Goal: Connect with others: Connect with others

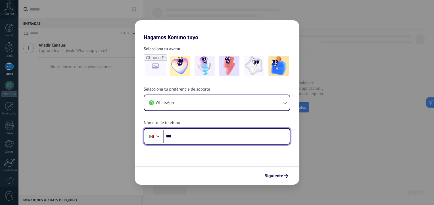
click at [203, 138] on input "***" at bounding box center [226, 136] width 127 height 13
type input "**********"
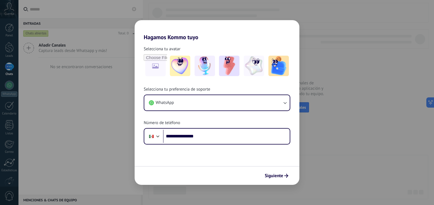
click at [275, 180] on button "Siguiente" at bounding box center [276, 176] width 29 height 10
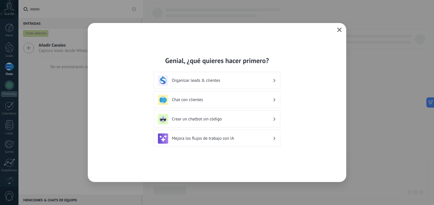
click at [274, 80] on icon at bounding box center [274, 80] width 2 height 3
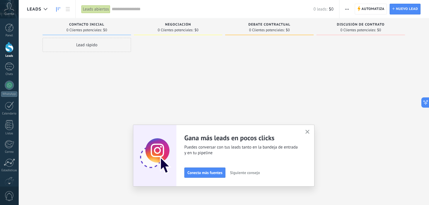
scroll to position [31, 0]
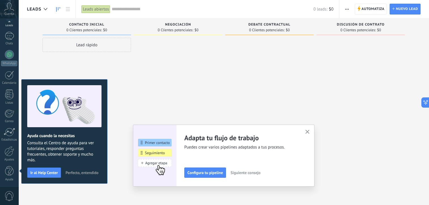
click at [310, 130] on icon "button" at bounding box center [308, 132] width 4 height 4
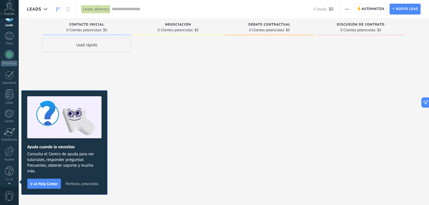
scroll to position [0, 0]
click at [90, 184] on span "Perfecto, entendido" at bounding box center [82, 184] width 33 height 4
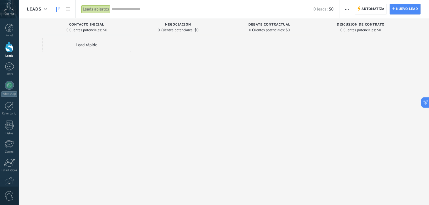
click at [9, 9] on icon at bounding box center [9, 7] width 10 height 9
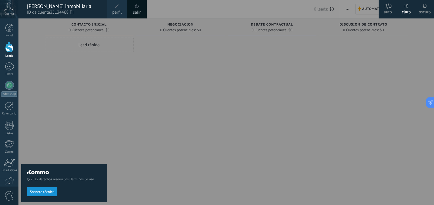
click at [10, 28] on div at bounding box center [9, 28] width 9 height 9
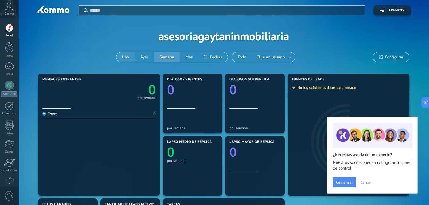
click at [126, 54] on button "Hoy" at bounding box center [125, 57] width 18 height 10
click at [367, 181] on span "Cerrar" at bounding box center [366, 182] width 10 height 4
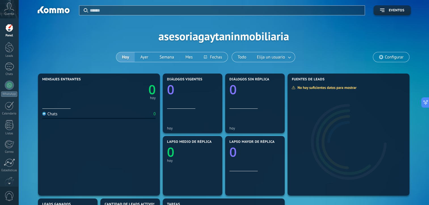
click at [190, 79] on span "Diálogos vigentes" at bounding box center [184, 79] width 35 height 4
click at [0, 0] on icon at bounding box center [0, 0] width 0 height 0
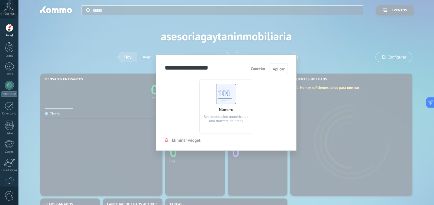
click at [259, 68] on span "Cancelar" at bounding box center [258, 68] width 14 height 5
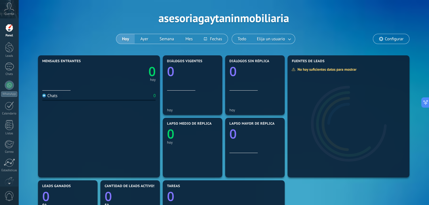
scroll to position [19, 0]
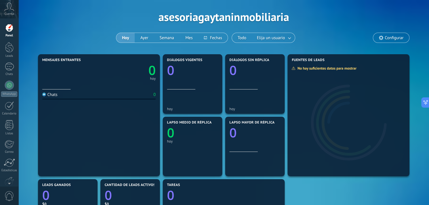
click at [9, 50] on div at bounding box center [9, 47] width 9 height 11
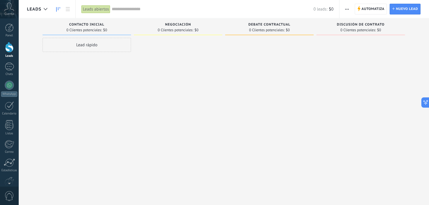
click at [6, 65] on div at bounding box center [9, 66] width 9 height 8
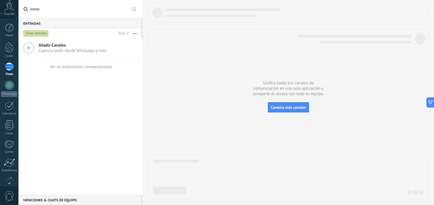
click at [9, 85] on div at bounding box center [9, 85] width 9 height 9
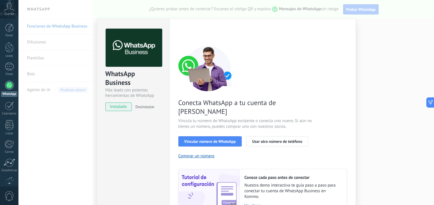
click at [202, 139] on span "Vincular número de WhatsApp" at bounding box center [209, 141] width 51 height 4
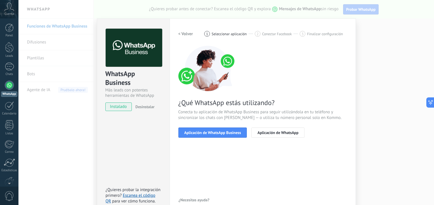
click at [216, 132] on span "Aplicación de WhatsApp Business" at bounding box center [212, 133] width 57 height 4
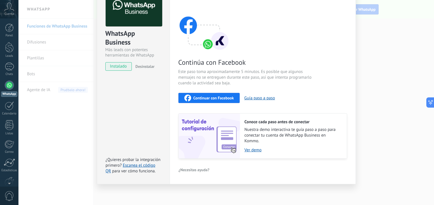
scroll to position [1, 0]
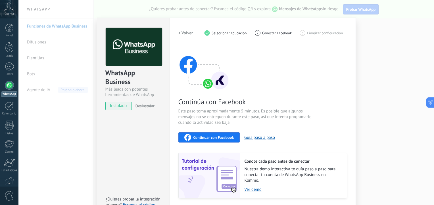
click at [210, 138] on span "Continuar con Facebook" at bounding box center [213, 137] width 41 height 4
